Goal: Task Accomplishment & Management: Use online tool/utility

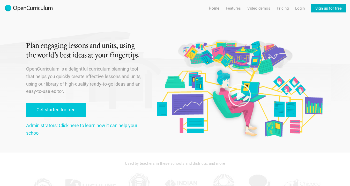
click at [324, 8] on link "Sign up for free" at bounding box center [328, 8] width 35 height 8
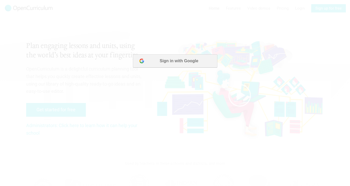
click at [205, 66] on button "Sign in with Google" at bounding box center [175, 60] width 84 height 13
click at [193, 65] on button "Sign in with Google" at bounding box center [175, 60] width 84 height 13
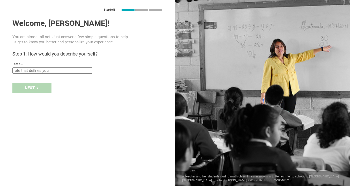
click at [46, 66] on div "I am a... Teacher Professor / Lecturer Instructional Coach Vice Principal or Pr…" at bounding box center [87, 67] width 150 height 11
click at [46, 67] on div "I am a... Teacher Professor / Lecturer Instructional Coach Vice Principal or Pr…" at bounding box center [87, 67] width 150 height 11
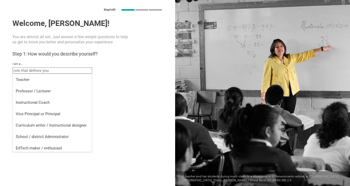
click at [46, 69] on input "text" at bounding box center [52, 70] width 80 height 6
click at [40, 88] on li "Professor / Lecturer" at bounding box center [52, 90] width 79 height 11
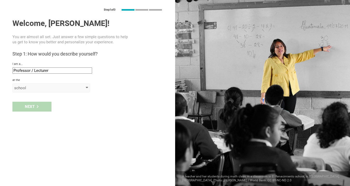
click at [37, 84] on div "school" at bounding box center [51, 87] width 78 height 9
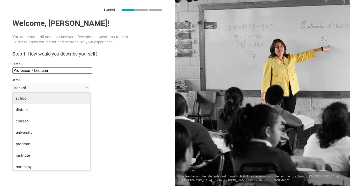
click at [36, 101] on li "school" at bounding box center [52, 97] width 78 height 11
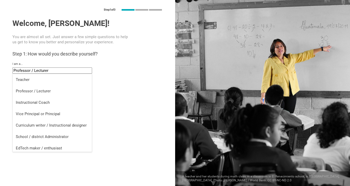
click at [40, 70] on input "Professor / Lecturer" at bounding box center [52, 70] width 80 height 6
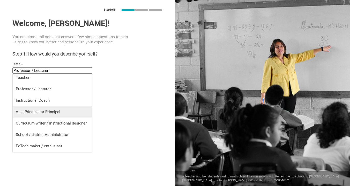
scroll to position [2, 0]
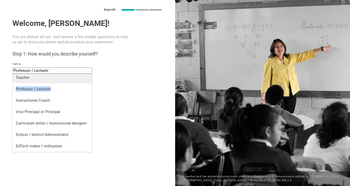
drag, startPoint x: 67, startPoint y: 89, endPoint x: 66, endPoint y: 79, distance: 10.0
click at [66, 79] on ul "Teacher Professor / Lecturer Instructional Coach Vice Principal or Principal Cu…" at bounding box center [52, 112] width 79 height 80
click at [66, 79] on div "Teacher" at bounding box center [52, 77] width 73 height 5
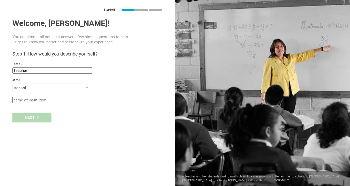
click at [51, 79] on div "at the" at bounding box center [87, 80] width 150 height 4
click at [48, 87] on div "school" at bounding box center [43, 87] width 59 height 5
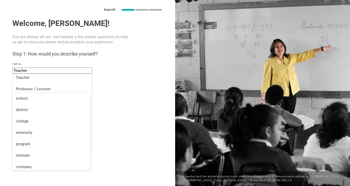
click at [44, 71] on input "Teacher" at bounding box center [52, 70] width 80 height 6
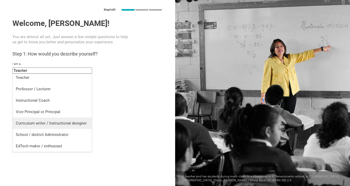
click at [85, 125] on div "Curriculum writer / Instructional designer" at bounding box center [52, 122] width 73 height 5
type input "Curriculum writer / Instructional designer"
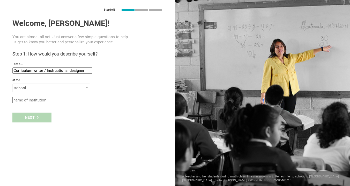
click at [57, 101] on input "text" at bounding box center [52, 100] width 80 height 6
click at [57, 100] on input "ACS" at bounding box center [52, 100] width 80 height 6
type input "ACS"
click at [46, 116] on div "Next" at bounding box center [31, 117] width 39 height 10
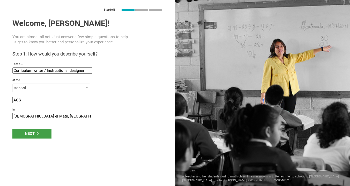
click at [57, 119] on input "Jdaidet el Matn, Lebanon" at bounding box center [52, 116] width 80 height 6
drag, startPoint x: 62, startPoint y: 118, endPoint x: 9, endPoint y: 115, distance: 53.1
click at [9, 115] on div "Step 1 of 3 Welcome, Karen! You are almost all set. Just answer a few simple qu…" at bounding box center [87, 93] width 175 height 186
type input "Beirut"
click at [38, 134] on icon at bounding box center [37, 133] width 3 height 3
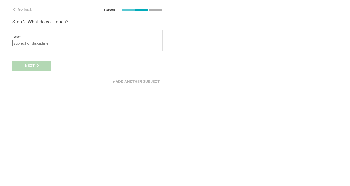
click at [47, 50] on div "I teach Mathematics English (Language Arts) Science Social Studies Other select…" at bounding box center [86, 40] width 154 height 21
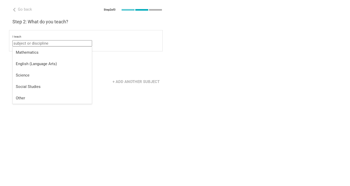
click at [46, 45] on input "text" at bounding box center [52, 43] width 80 height 6
click at [50, 97] on div "Other" at bounding box center [52, 97] width 73 height 5
type input "Other"
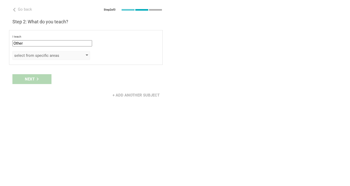
click at [40, 56] on div "select from specific areas" at bounding box center [43, 55] width 59 height 5
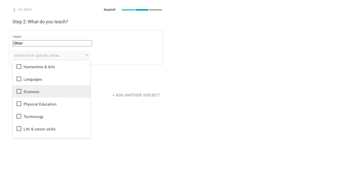
click at [47, 92] on div "Sciences" at bounding box center [51, 91] width 71 height 6
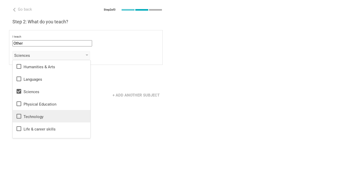
click at [46, 114] on div "Technology" at bounding box center [51, 116] width 71 height 6
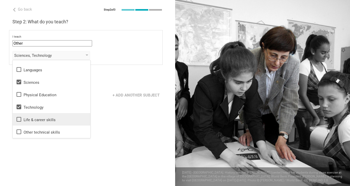
scroll to position [9, 0]
click at [44, 116] on div "Life & career skills" at bounding box center [51, 119] width 71 height 6
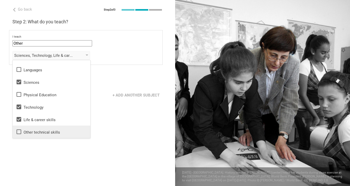
click at [45, 130] on div "Other technical skills" at bounding box center [51, 131] width 71 height 6
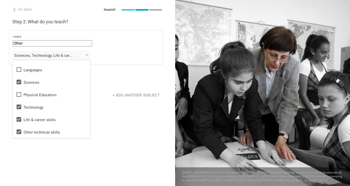
click at [91, 98] on div "+ Add another subject" at bounding box center [87, 95] width 175 height 16
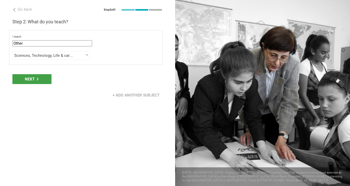
click at [46, 85] on div "Next" at bounding box center [87, 79] width 175 height 16
click at [44, 81] on div "Next" at bounding box center [31, 79] width 39 height 10
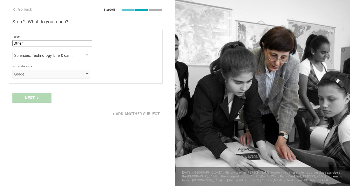
click at [43, 77] on div "Grade" at bounding box center [51, 74] width 78 height 9
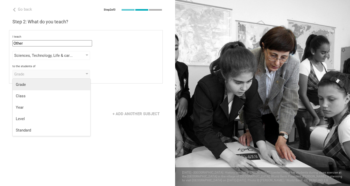
click at [43, 86] on div "Grade" at bounding box center [51, 84] width 71 height 5
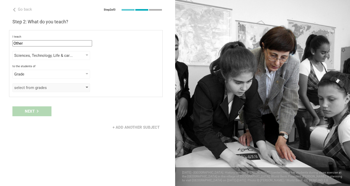
click at [41, 86] on div "select from grades" at bounding box center [43, 87] width 59 height 5
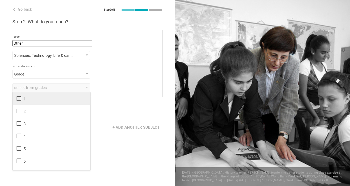
click at [37, 98] on div "1" at bounding box center [51, 98] width 71 height 6
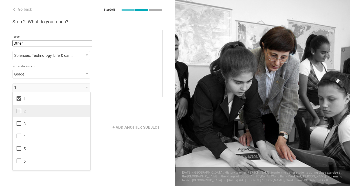
click at [22, 110] on div "2" at bounding box center [51, 111] width 71 height 6
click at [29, 75] on div "Grade" at bounding box center [43, 73] width 59 height 5
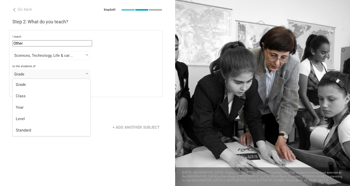
click at [106, 118] on div "Next" at bounding box center [87, 111] width 175 height 16
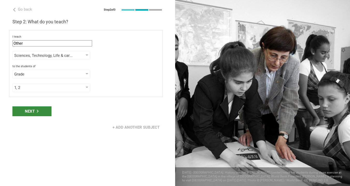
click at [32, 108] on div "Next" at bounding box center [31, 111] width 39 height 10
click at [38, 113] on div "Next" at bounding box center [31, 111] width 39 height 10
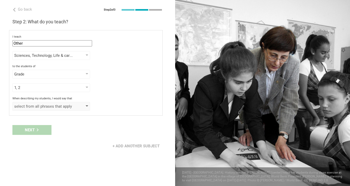
click at [38, 104] on div "select from all phrases that apply" at bounding box center [43, 106] width 59 height 5
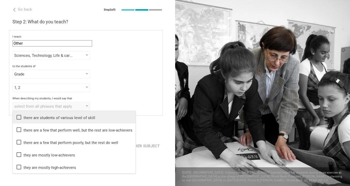
click at [50, 117] on div "there are students of various level of skill" at bounding box center [74, 117] width 117 height 6
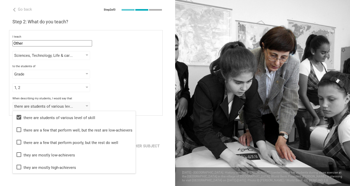
click at [125, 103] on div "there are students of various level of skill there are students of various leve…" at bounding box center [85, 106] width 147 height 9
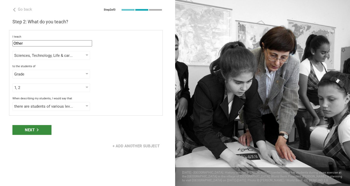
click at [36, 128] on div "Next" at bounding box center [31, 130] width 39 height 10
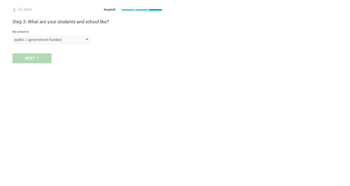
click at [40, 42] on div "public / government-funded" at bounding box center [43, 39] width 59 height 5
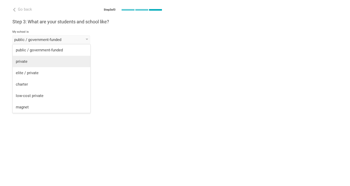
click at [37, 61] on div "private" at bounding box center [51, 61] width 71 height 5
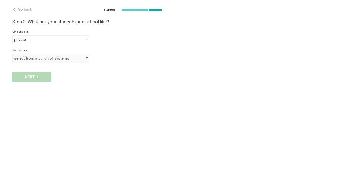
click at [35, 61] on div "select from a bunch of systems" at bounding box center [51, 58] width 78 height 9
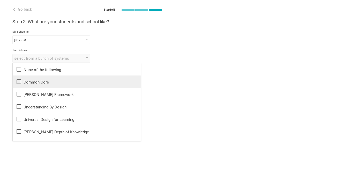
click at [40, 84] on div "Common Core" at bounding box center [77, 81] width 122 height 6
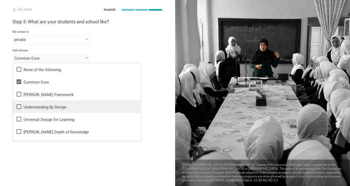
click at [48, 109] on div "Understanding By Design" at bounding box center [77, 106] width 122 height 6
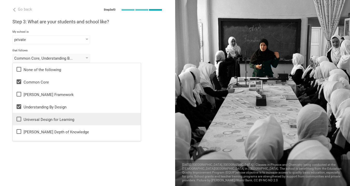
click at [49, 120] on div "Universal Design for Learning" at bounding box center [77, 119] width 122 height 6
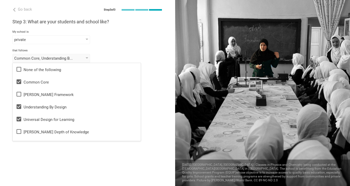
click at [50, 155] on div "Go back Step 3 of 3 Welcome, Karen! You are almost all set. Just answer a few s…" at bounding box center [87, 93] width 175 height 186
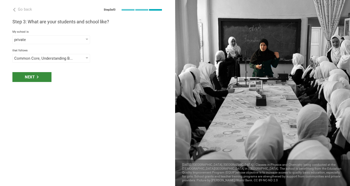
click at [42, 77] on div "Next" at bounding box center [31, 77] width 39 height 10
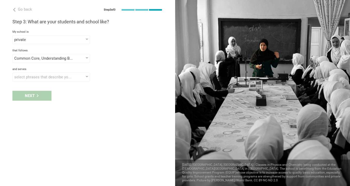
click at [42, 77] on div "select phrases that describe your student population" at bounding box center [43, 76] width 59 height 5
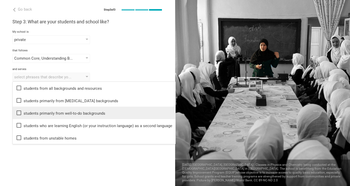
click at [76, 115] on div "students primarily from well-to-do backgrounds" at bounding box center [94, 112] width 157 height 6
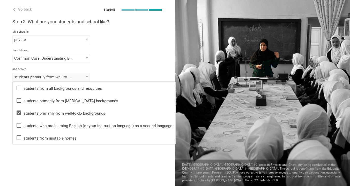
click at [57, 154] on div "Go back Step 3 of 3 Welcome, Karen! You are almost all set. Just answer a few s…" at bounding box center [87, 93] width 175 height 186
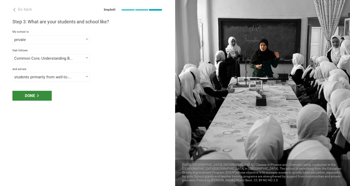
click at [40, 98] on div "Done" at bounding box center [31, 96] width 39 height 10
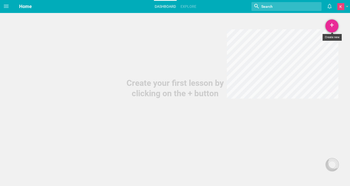
click at [326, 25] on div "+" at bounding box center [332, 25] width 13 height 13
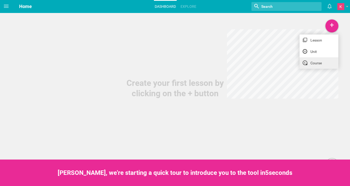
click at [318, 62] on link "Course" at bounding box center [319, 62] width 39 height 11
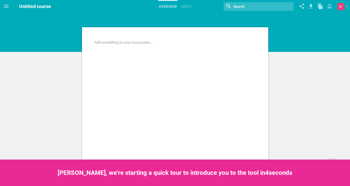
click at [144, 38] on div "Add something to your course plan..." at bounding box center [175, 156] width 186 height 258
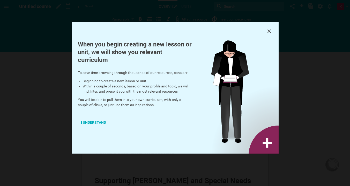
click at [268, 138] on img at bounding box center [245, 96] width 68 height 113
click at [101, 120] on div "I understand" at bounding box center [93, 121] width 31 height 11
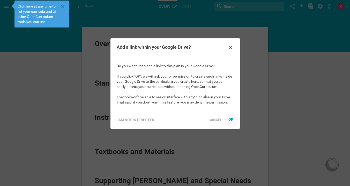
click at [232, 118] on div "OK" at bounding box center [230, 119] width 5 height 4
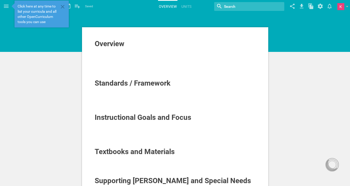
click at [131, 80] on span "Standards / Framework" at bounding box center [133, 83] width 76 height 9
click at [121, 60] on div at bounding box center [175, 60] width 161 height 5
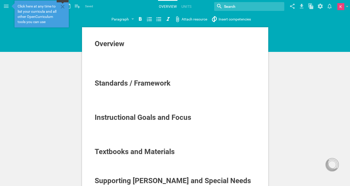
click at [63, 6] on icon at bounding box center [63, 7] width 4 height 4
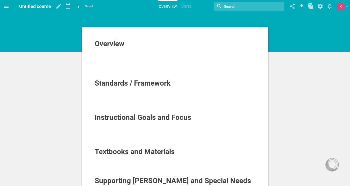
click at [122, 64] on div at bounding box center [175, 65] width 161 height 5
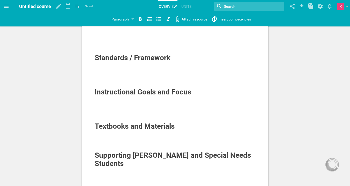
click at [121, 73] on div at bounding box center [175, 74] width 161 height 5
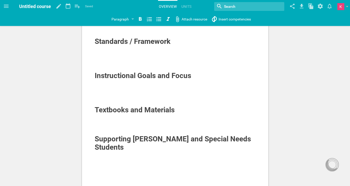
scroll to position [43, 0]
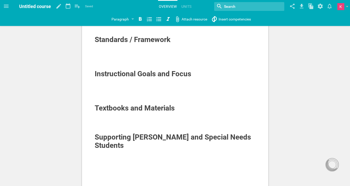
click at [119, 89] on div at bounding box center [175, 90] width 161 height 5
click at [219, 23] on div "Home Planner My Libraries My Curriculum My Files Untitled course Saved My favor…" at bounding box center [175, 50] width 350 height 186
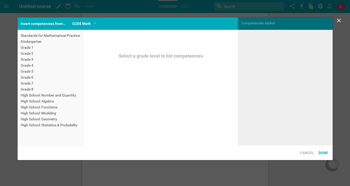
click at [30, 49] on div "Grade 1" at bounding box center [51, 47] width 60 height 5
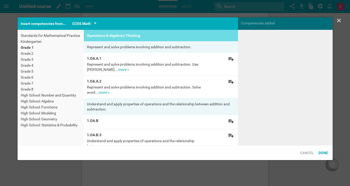
click at [90, 21] on div "CCSS Math" at bounding box center [81, 23] width 19 height 6
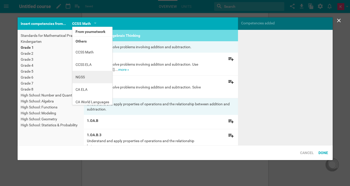
click at [96, 75] on li "NGSS" at bounding box center [92, 77] width 40 height 12
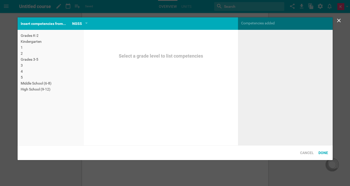
click at [49, 43] on div "Kindergarten" at bounding box center [51, 41] width 60 height 5
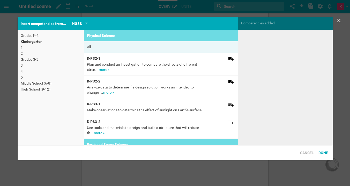
click at [36, 34] on div "Grades K-2" at bounding box center [51, 35] width 60 height 5
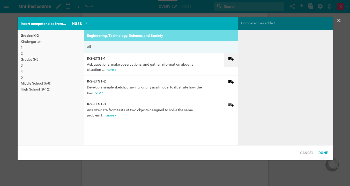
click at [234, 60] on icon at bounding box center [231, 59] width 6 height 6
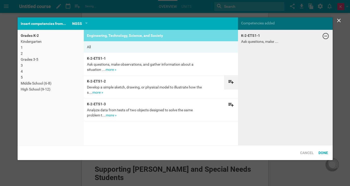
click at [230, 82] on icon at bounding box center [231, 81] width 6 height 6
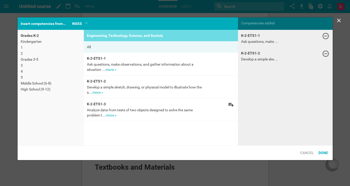
click at [111, 113] on link "more »" at bounding box center [111, 115] width 11 height 4
click at [228, 104] on icon at bounding box center [231, 104] width 6 height 6
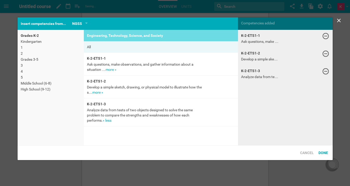
click at [22, 53] on div "2" at bounding box center [51, 53] width 60 height 5
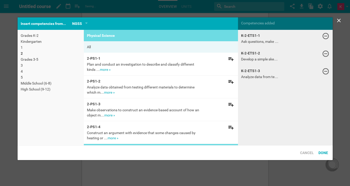
click at [23, 49] on div "1" at bounding box center [51, 47] width 60 height 5
click at [110, 70] on link "more »" at bounding box center [109, 69] width 11 height 4
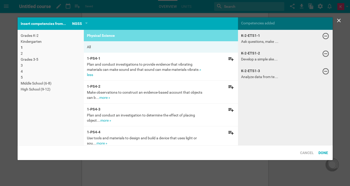
click at [102, 96] on link "more »" at bounding box center [104, 97] width 11 height 4
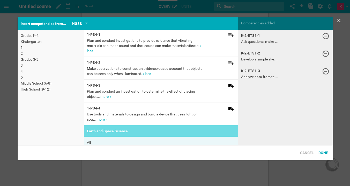
scroll to position [26, 0]
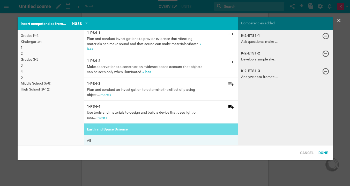
click at [109, 97] on div "Plan and conduct an investigation to determine the effect of placing object… mo…" at bounding box center [145, 92] width 116 height 10
click at [104, 95] on link "more »" at bounding box center [105, 94] width 11 height 4
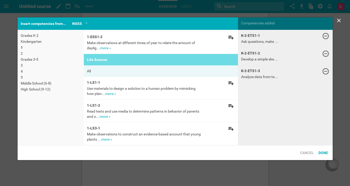
scroll to position [168, 0]
click at [106, 91] on link "more »" at bounding box center [110, 93] width 11 height 4
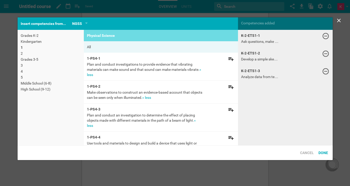
scroll to position [0, 0]
click at [26, 54] on div "2" at bounding box center [51, 53] width 60 height 5
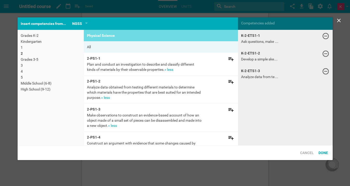
click at [35, 58] on div "Grades 3-5" at bounding box center [51, 59] width 60 height 5
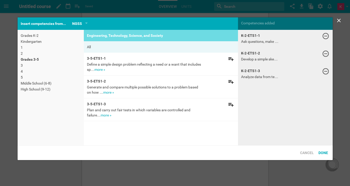
click at [47, 38] on div "Grades K-2" at bounding box center [51, 35] width 60 height 5
click at [38, 42] on div "Kindergarten" at bounding box center [51, 41] width 60 height 5
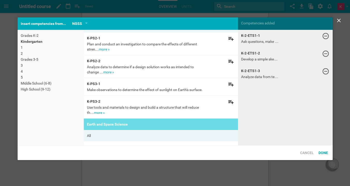
scroll to position [24, 0]
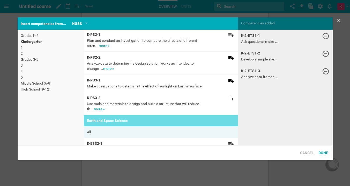
click at [100, 111] on link "more »" at bounding box center [99, 109] width 11 height 4
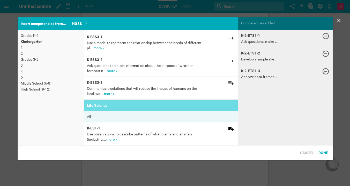
scroll to position [181, 0]
click at [50, 37] on div "Grades K-2" at bounding box center [51, 35] width 60 height 5
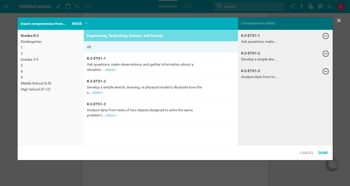
scroll to position [0, 0]
click at [319, 150] on div "Done" at bounding box center [323, 153] width 14 height 10
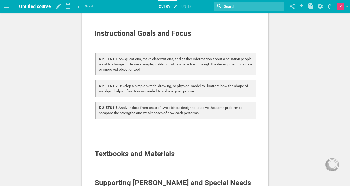
scroll to position [85, 0]
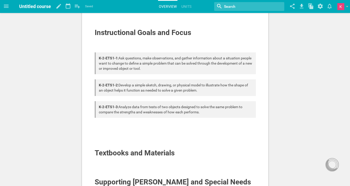
click at [142, 124] on div at bounding box center [175, 125] width 161 height 5
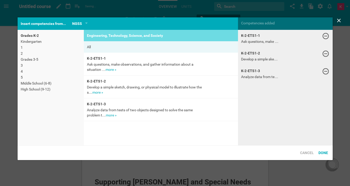
click at [226, 23] on div "Home Planner My Libraries My Curriculum My Files Untitled course Saving... My f…" at bounding box center [175, 8] width 350 height 186
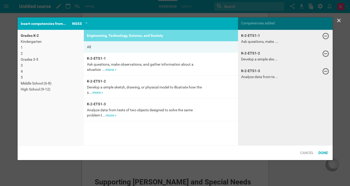
click at [71, 26] on div "NGSS From your network Others CCSS Math CCSS ELA NGSS CA ELA CA World Languages" at bounding box center [80, 23] width 22 height 12
click at [80, 23] on div "NGSS" at bounding box center [77, 23] width 10 height 6
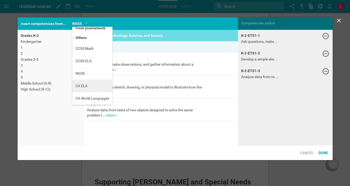
scroll to position [4, 0]
click at [87, 86] on li "CA ELA" at bounding box center [92, 85] width 40 height 12
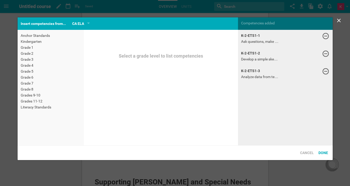
click at [46, 41] on div "Kindergarten" at bounding box center [51, 41] width 60 height 5
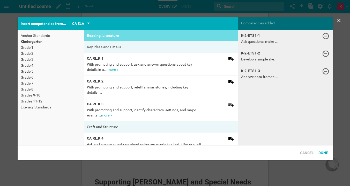
click at [83, 25] on div "CA ELA" at bounding box center [78, 23] width 12 height 6
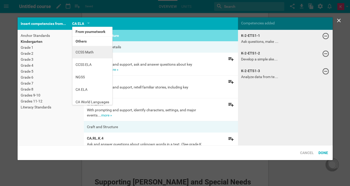
scroll to position [0, 0]
click at [85, 42] on li "Others" at bounding box center [92, 40] width 40 height 9
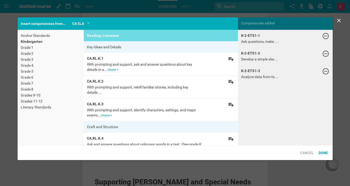
click at [80, 28] on div "CA ELA From your network Others CCSS Math CCSS ELA NGSS CA ELA CA World Languag…" at bounding box center [81, 23] width 24 height 12
click at [83, 24] on div "CA ELA" at bounding box center [78, 23] width 12 height 6
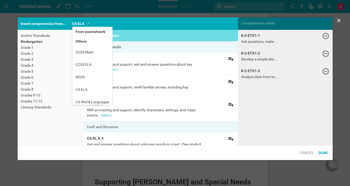
click at [87, 30] on li "From your network" at bounding box center [92, 31] width 40 height 9
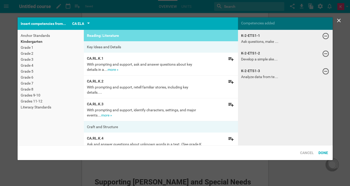
click at [86, 24] on div "CA ELA" at bounding box center [81, 23] width 18 height 6
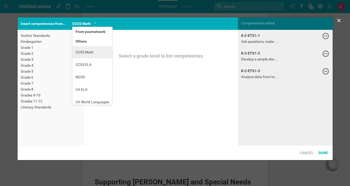
click at [92, 57] on li "CCSS Math" at bounding box center [92, 52] width 40 height 12
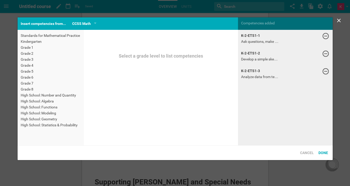
click at [28, 45] on div "Grade 1" at bounding box center [51, 47] width 60 height 5
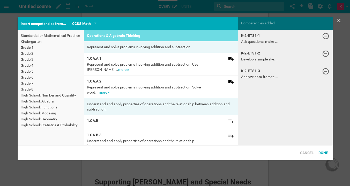
click at [35, 33] on div "Standards for Mathematical Practice Kindergarten Grade 1 Grade 2 Grade 3 Grade …" at bounding box center [51, 80] width 66 height 101
click at [35, 33] on div "Standards for Mathematical Practice" at bounding box center [51, 35] width 60 height 5
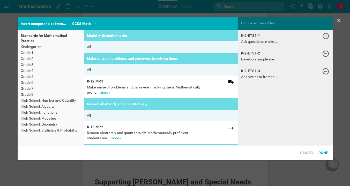
click at [106, 92] on link "more »" at bounding box center [105, 92] width 11 height 4
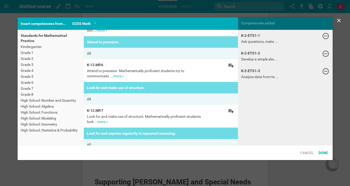
scroll to position [363, 0]
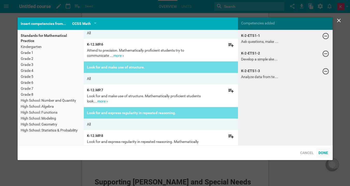
click at [321, 150] on div "Done" at bounding box center [323, 153] width 14 height 10
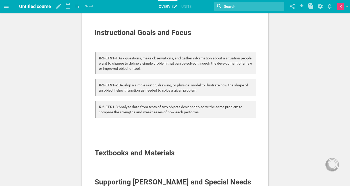
click at [169, 159] on div at bounding box center [175, 159] width 161 height 5
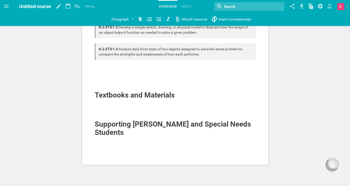
scroll to position [148, 0]
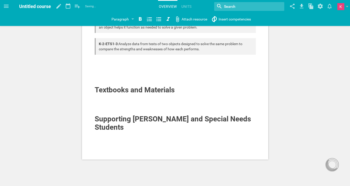
click at [166, 141] on div "Overview Standards / Framework Instructional Goals and Focus K-2-ETS1-1 : Ask q…" at bounding box center [175, 20] width 186 height 280
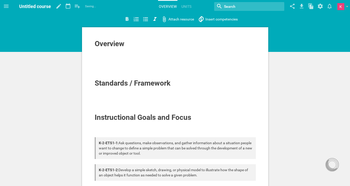
scroll to position [0, 0]
click at [146, 98] on div at bounding box center [175, 100] width 161 height 5
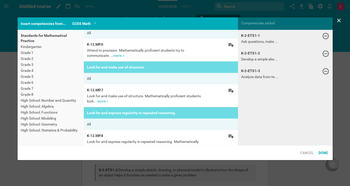
click at [208, 18] on div "Home Planner My Libraries My Curriculum My Files Untitled course Saving... My f…" at bounding box center [175, 93] width 350 height 186
click at [325, 154] on div "Done" at bounding box center [323, 153] width 14 height 10
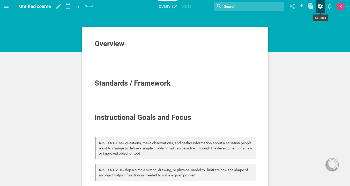
click at [321, 6] on icon at bounding box center [320, 6] width 5 height 5
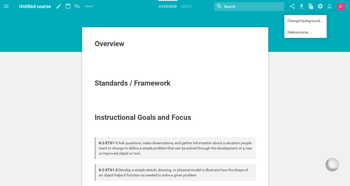
click at [40, 5] on span "Untitled course" at bounding box center [35, 6] width 32 height 5
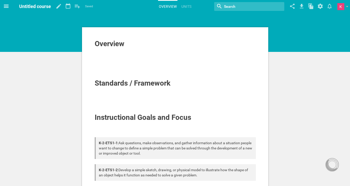
click at [3, 8] on span at bounding box center [6, 6] width 12 height 12
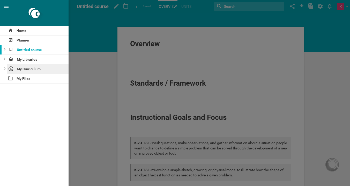
click at [32, 96] on div "Home Planner Untitled course My Libraries My Curriculum My Files" at bounding box center [34, 106] width 69 height 160
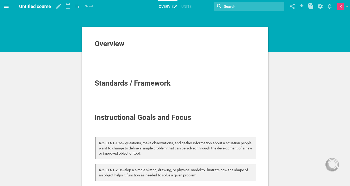
click at [7, 6] on icon at bounding box center [6, 6] width 5 height 3
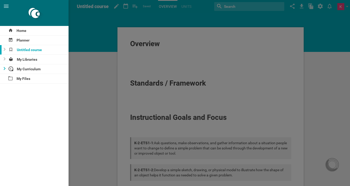
click at [5, 69] on icon at bounding box center [5, 68] width 2 height 3
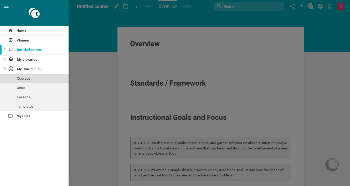
click at [26, 80] on div "Courses" at bounding box center [34, 78] width 69 height 9
